Goal: Information Seeking & Learning: Find specific fact

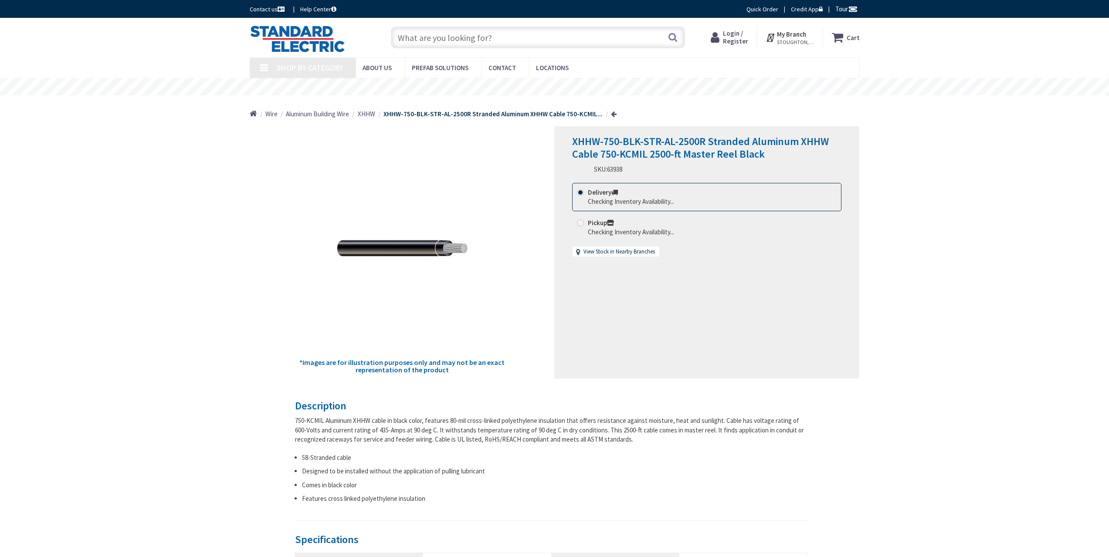
type input "[STREET_ADDRESS]"
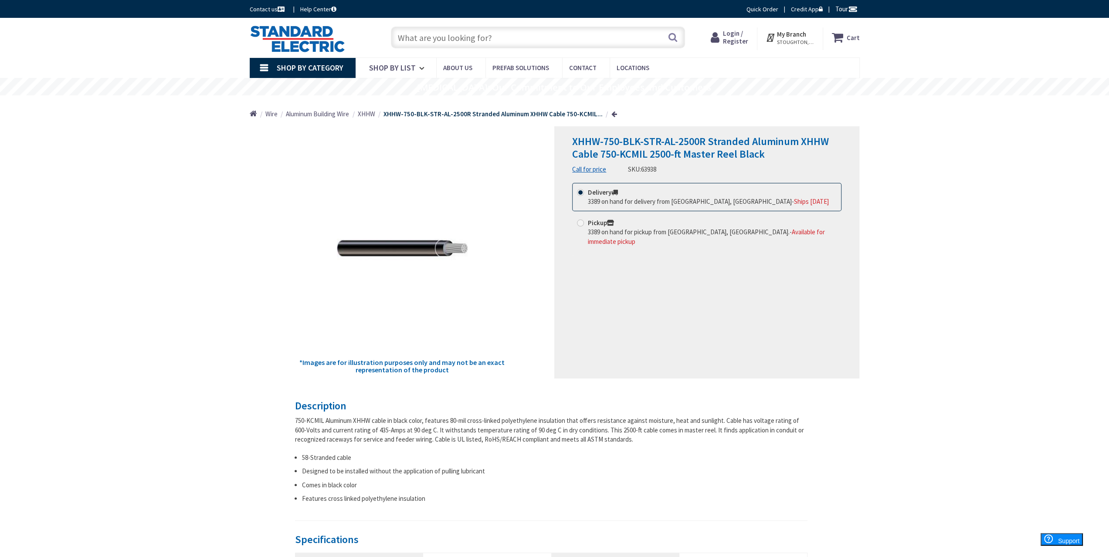
click at [651, 292] on div "XHHW-750-BLK-STR-AL-2500R Stranded Aluminum XHHW Cable 750-KCMIL 2500-ft Master…" at bounding box center [706, 252] width 305 height 252
click at [398, 114] on strong "XHHW-750-BLK-STR-AL-2500R Stranded Aluminum XHHW Cable 750-KCMIL..." at bounding box center [493, 114] width 219 height 8
click at [360, 116] on span "XHHW" at bounding box center [366, 114] width 17 height 8
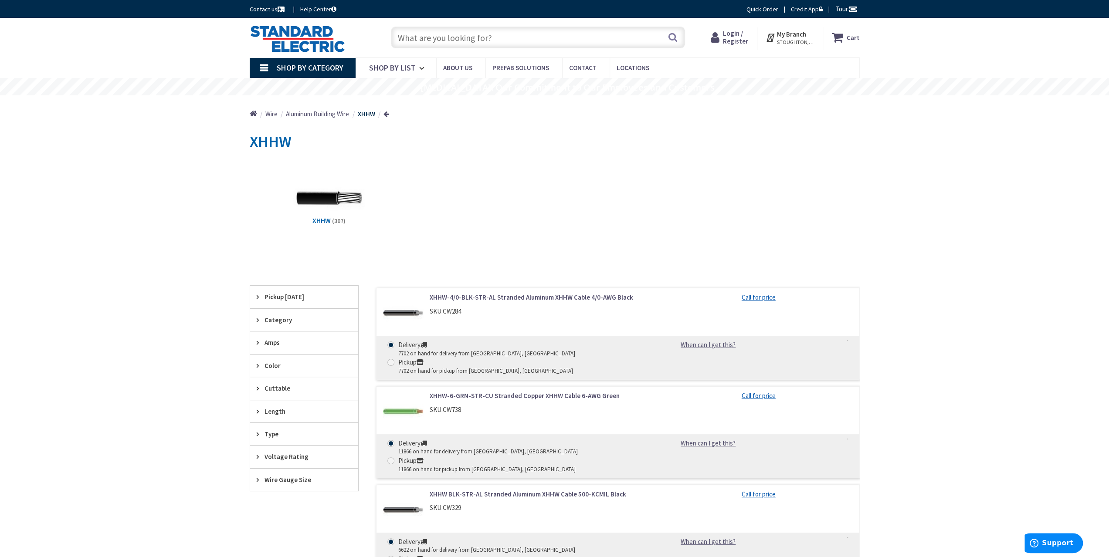
click at [258, 341] on icon at bounding box center [260, 343] width 7 height 7
click at [256, 476] on div "Wire Gauge Size" at bounding box center [304, 480] width 108 height 22
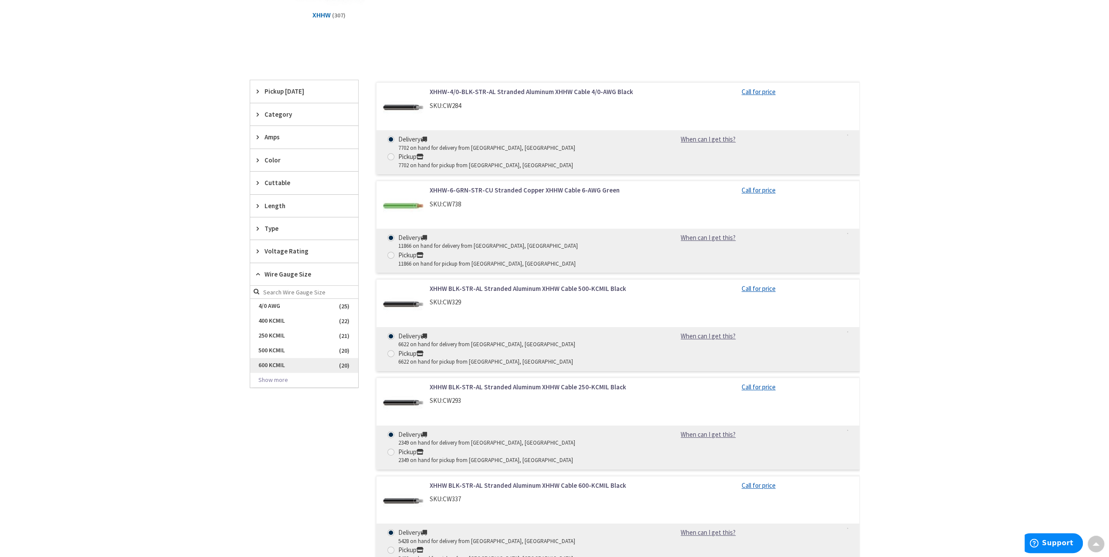
scroll to position [218, 0]
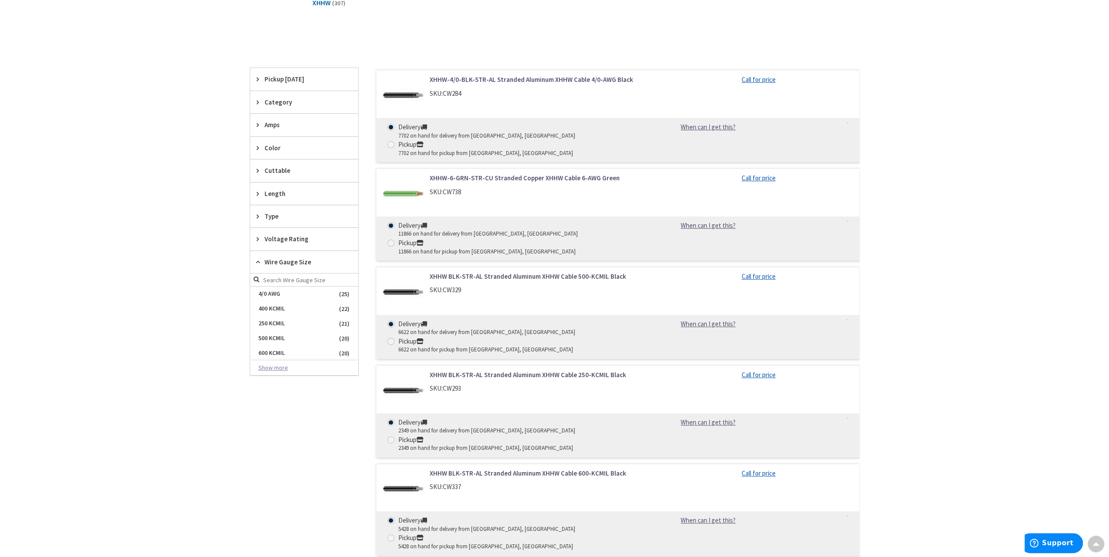
click at [275, 366] on button "Show more" at bounding box center [304, 368] width 108 height 15
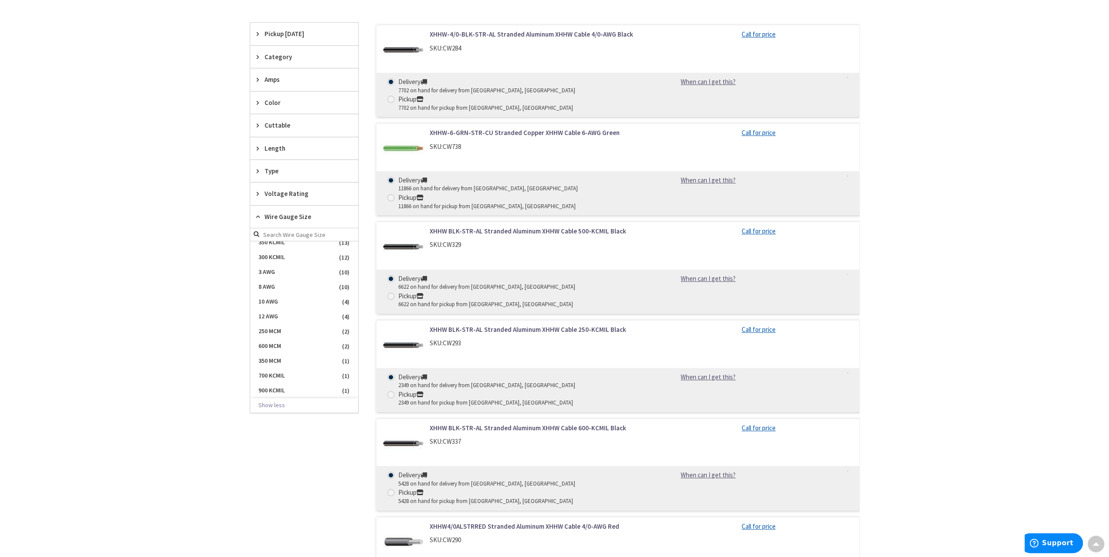
scroll to position [305, 0]
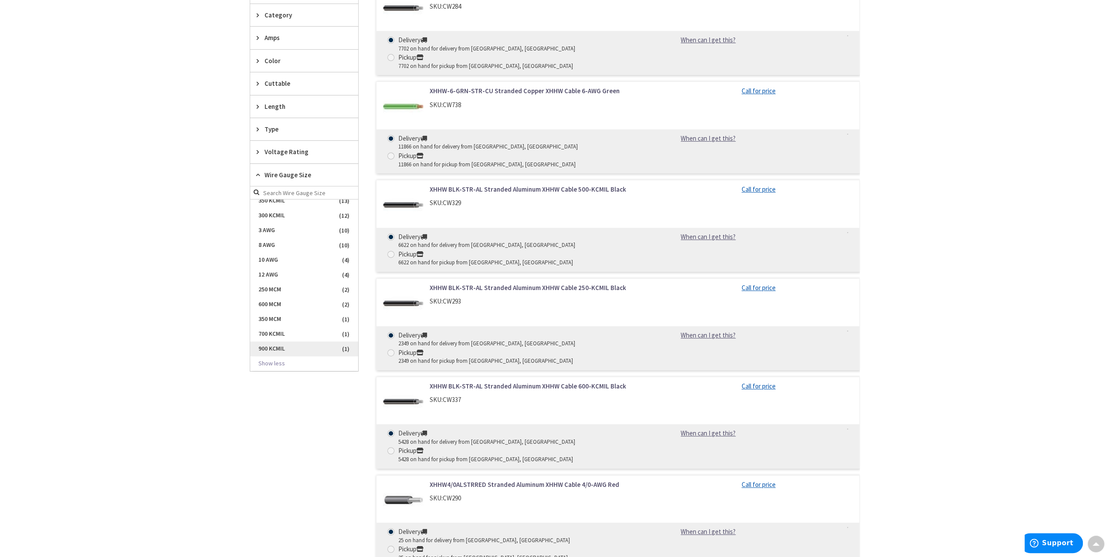
click at [276, 346] on span "900 KCMIL" at bounding box center [304, 349] width 108 height 15
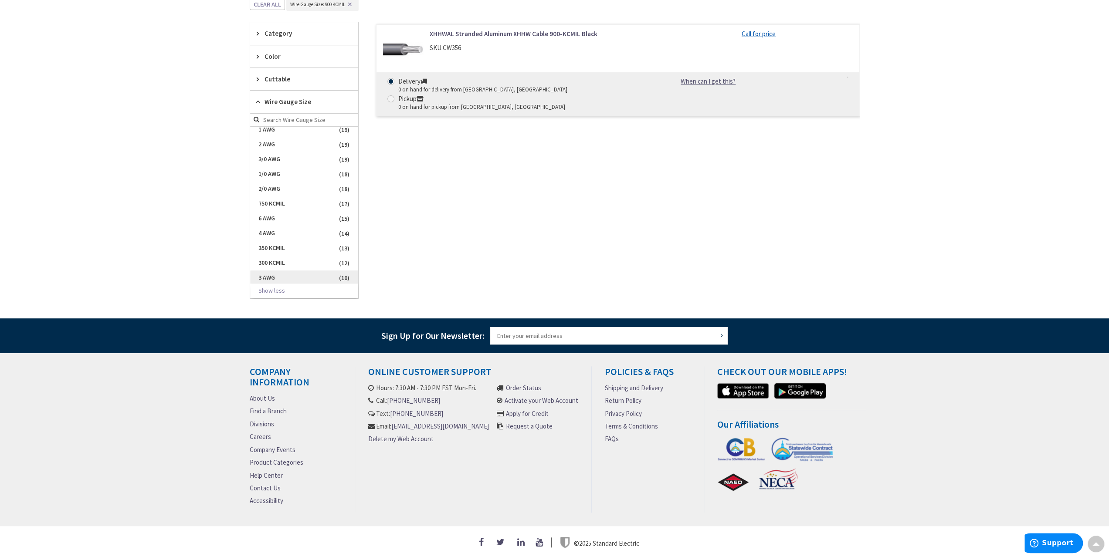
scroll to position [0, 0]
click at [528, 33] on link "XHHWAL Stranded Aluminum XHHW Cable 900-KCMIL Black" at bounding box center [541, 33] width 222 height 9
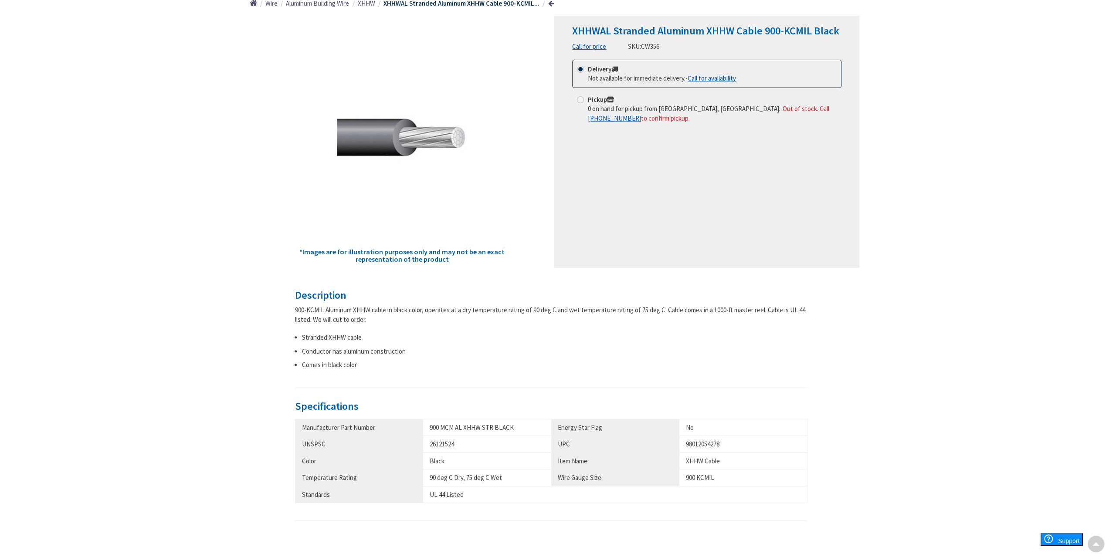
scroll to position [131, 0]
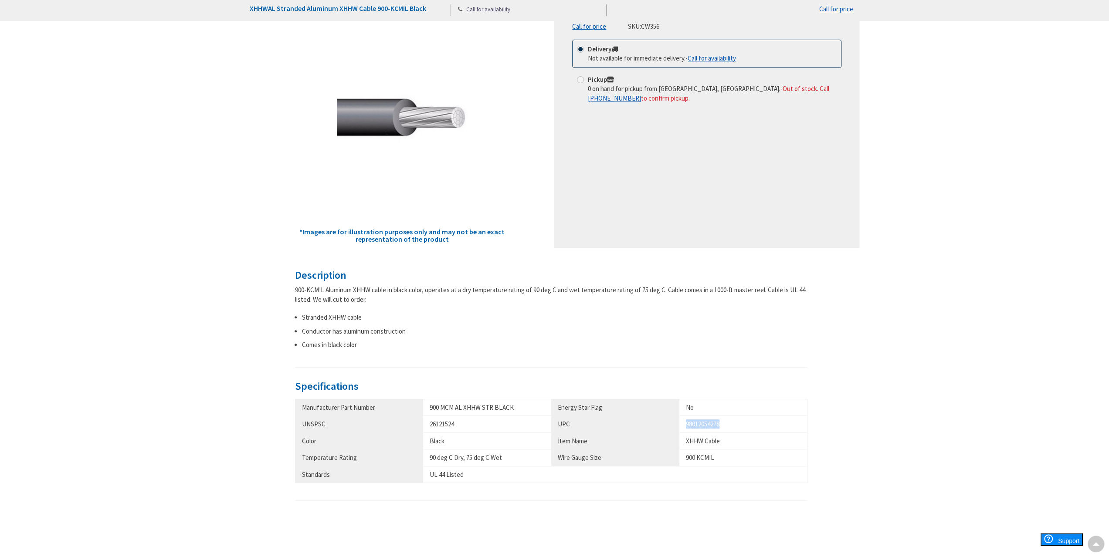
drag, startPoint x: 721, startPoint y: 423, endPoint x: 678, endPoint y: 424, distance: 43.2
click at [678, 424] on tr "UNSPSC 26121524 UPC 98012054278" at bounding box center [551, 424] width 513 height 17
copy tr "98012054278"
drag, startPoint x: 511, startPoint y: 408, endPoint x: 421, endPoint y: 408, distance: 90.7
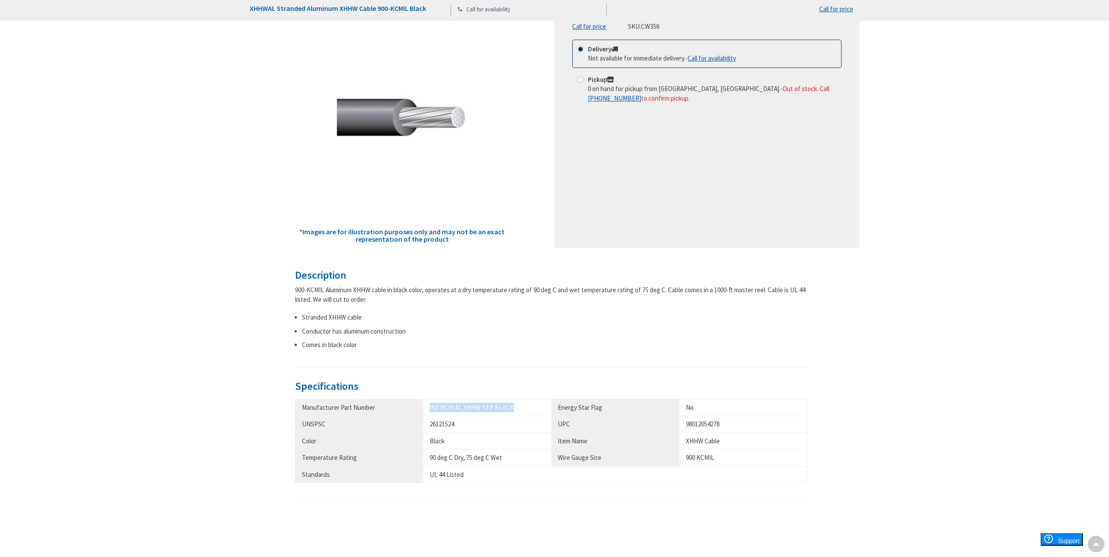
click at [421, 408] on tr "Manufacturer Part Number 900 MCM AL XHHW STR BLACK Energy Star Flag No" at bounding box center [551, 407] width 513 height 17
copy tr "900 MCM AL XHHW STR BLACK"
click at [731, 423] on div "98012054278" at bounding box center [743, 424] width 115 height 9
click at [722, 422] on div "98012054278" at bounding box center [743, 424] width 115 height 9
click at [721, 423] on div "98012054278" at bounding box center [743, 424] width 115 height 9
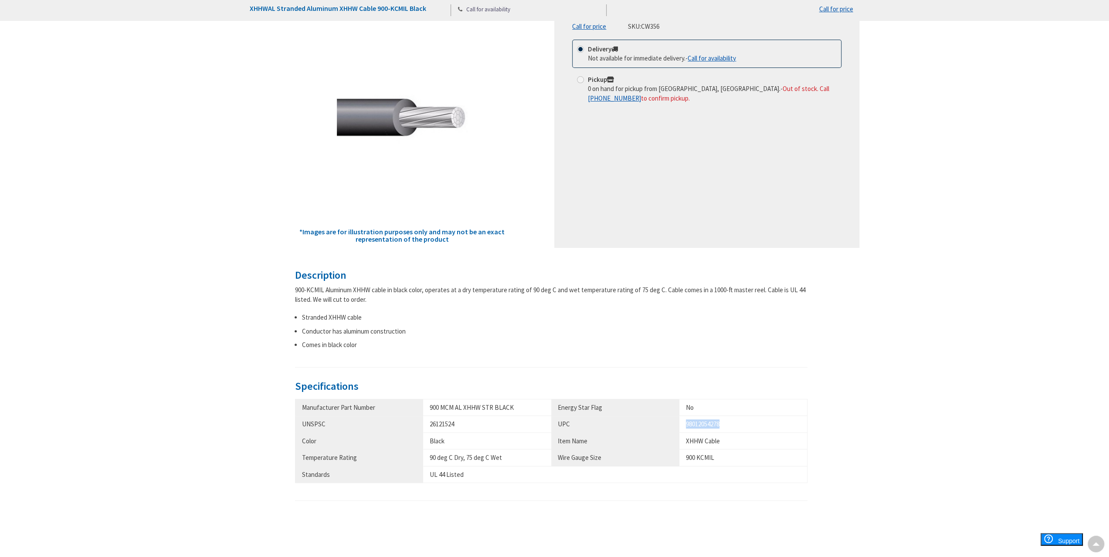
drag, startPoint x: 721, startPoint y: 423, endPoint x: 672, endPoint y: 421, distance: 49.7
click at [672, 421] on tr "UNSPSC 26121524 UPC 98012054278" at bounding box center [551, 424] width 513 height 17
copy tr "98012054278"
click at [506, 407] on div "900 MCM AL XHHW STR BLACK" at bounding box center [487, 407] width 115 height 9
click at [512, 408] on div "900 MCM AL XHHW STR BLACK" at bounding box center [487, 407] width 115 height 9
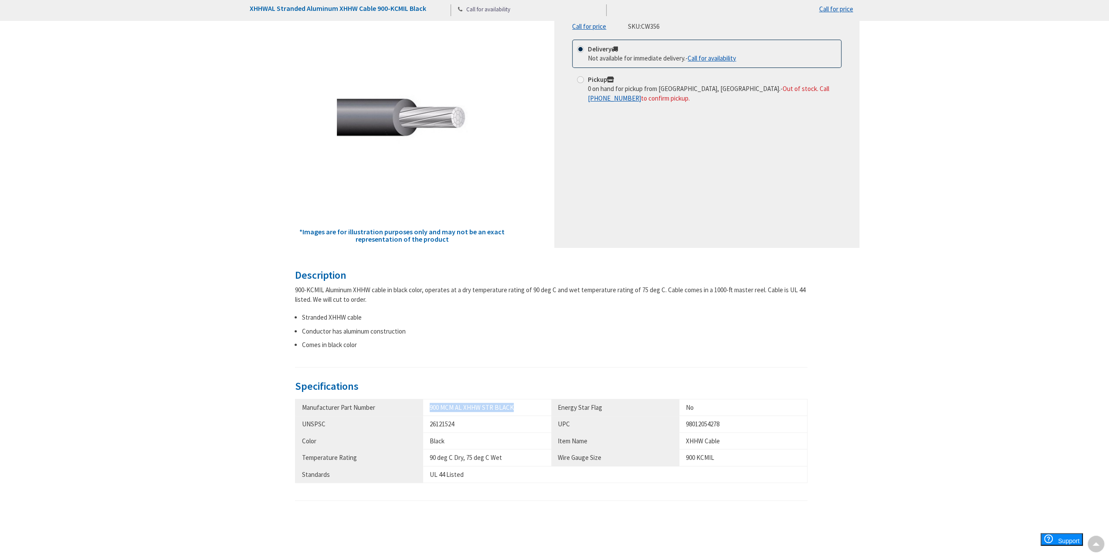
drag, startPoint x: 510, startPoint y: 407, endPoint x: 420, endPoint y: 408, distance: 90.2
click at [420, 408] on tr "Manufacturer Part Number 900 MCM AL XHHW STR BLACK Energy Star Flag No" at bounding box center [551, 407] width 513 height 17
copy tr "900 MCM AL XHHW STR BLACK"
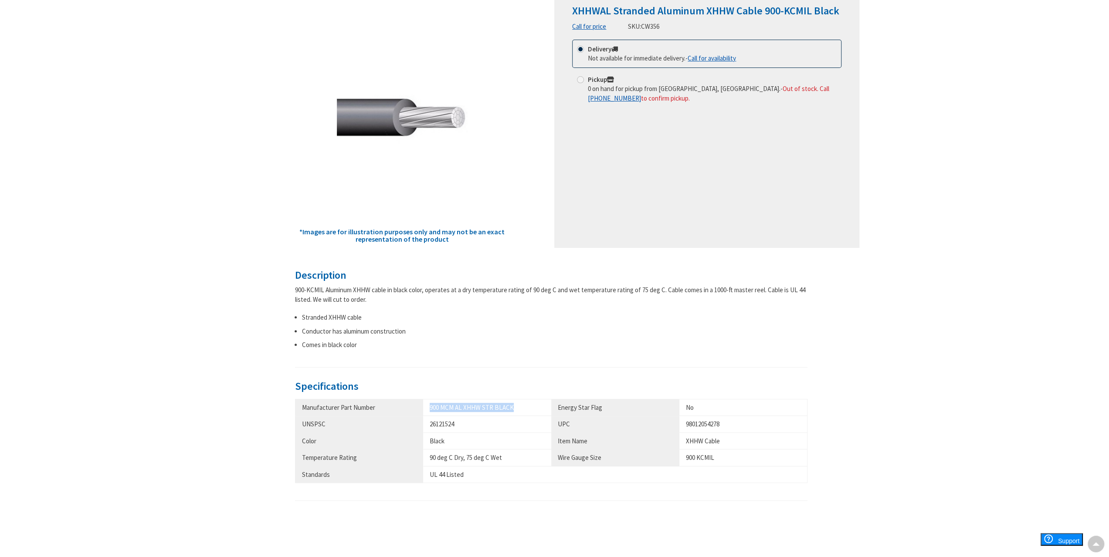
scroll to position [0, 0]
